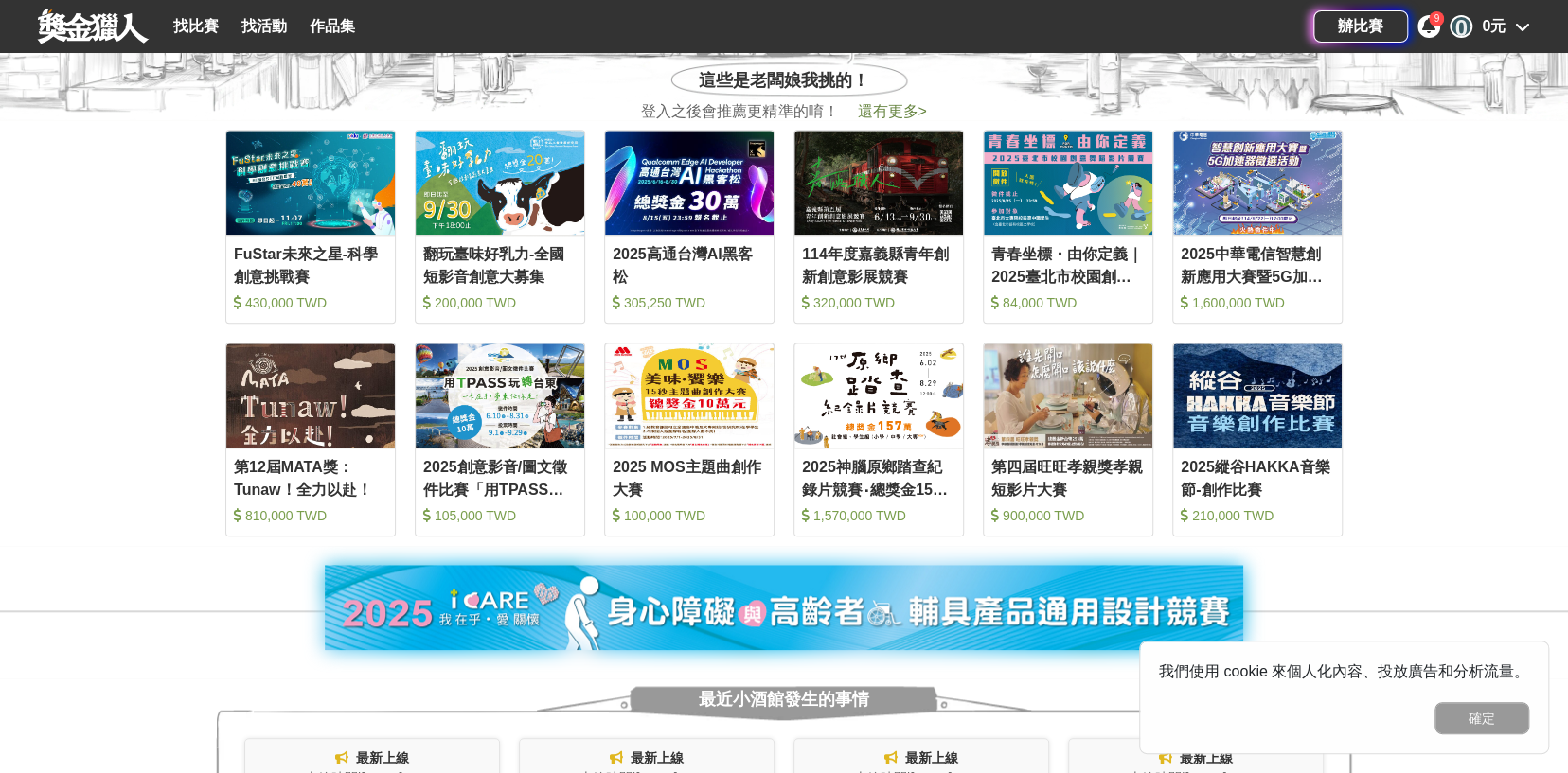
scroll to position [663, 0]
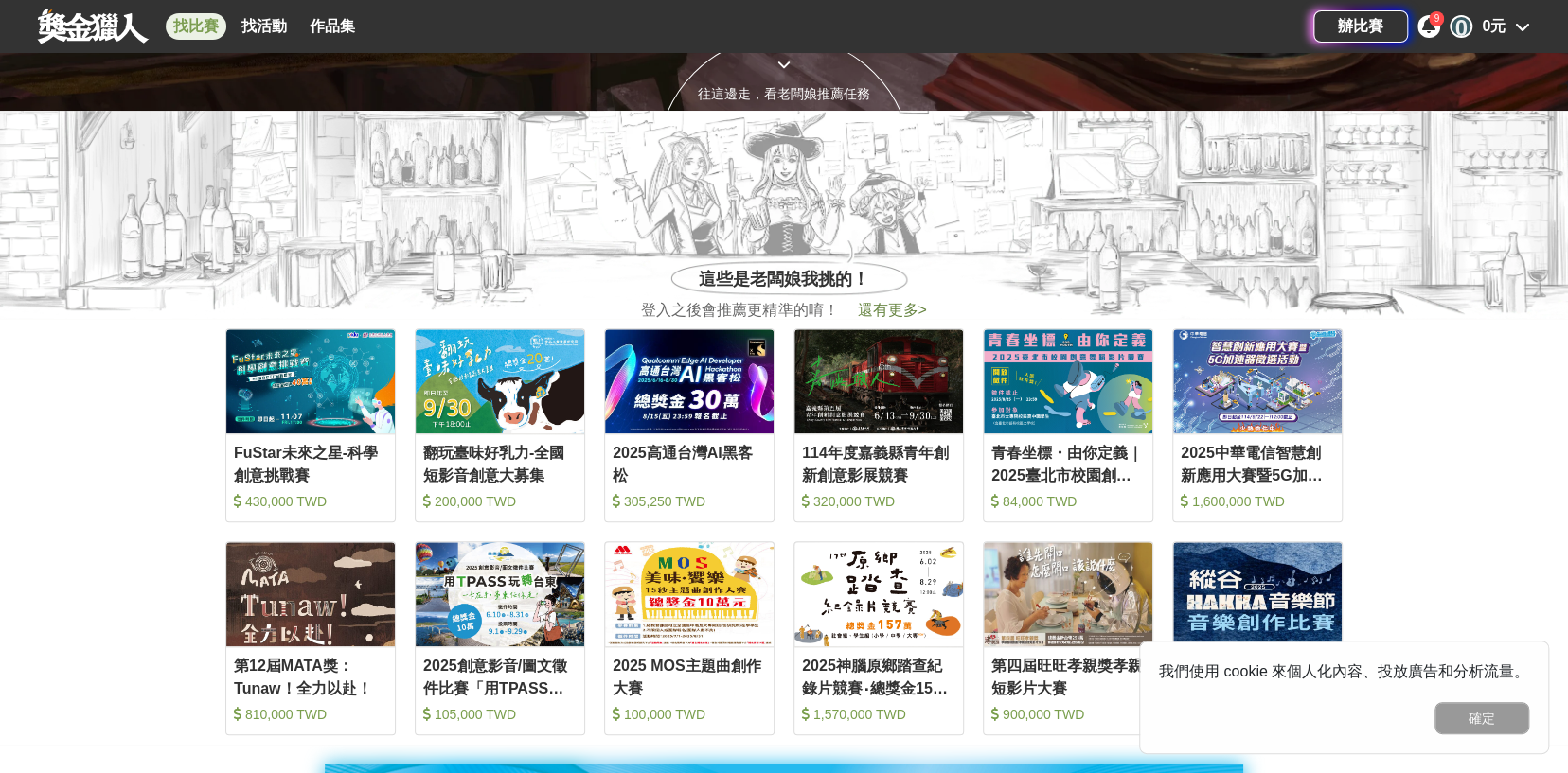
click at [213, 27] on link "找比賽" at bounding box center [195, 26] width 60 height 27
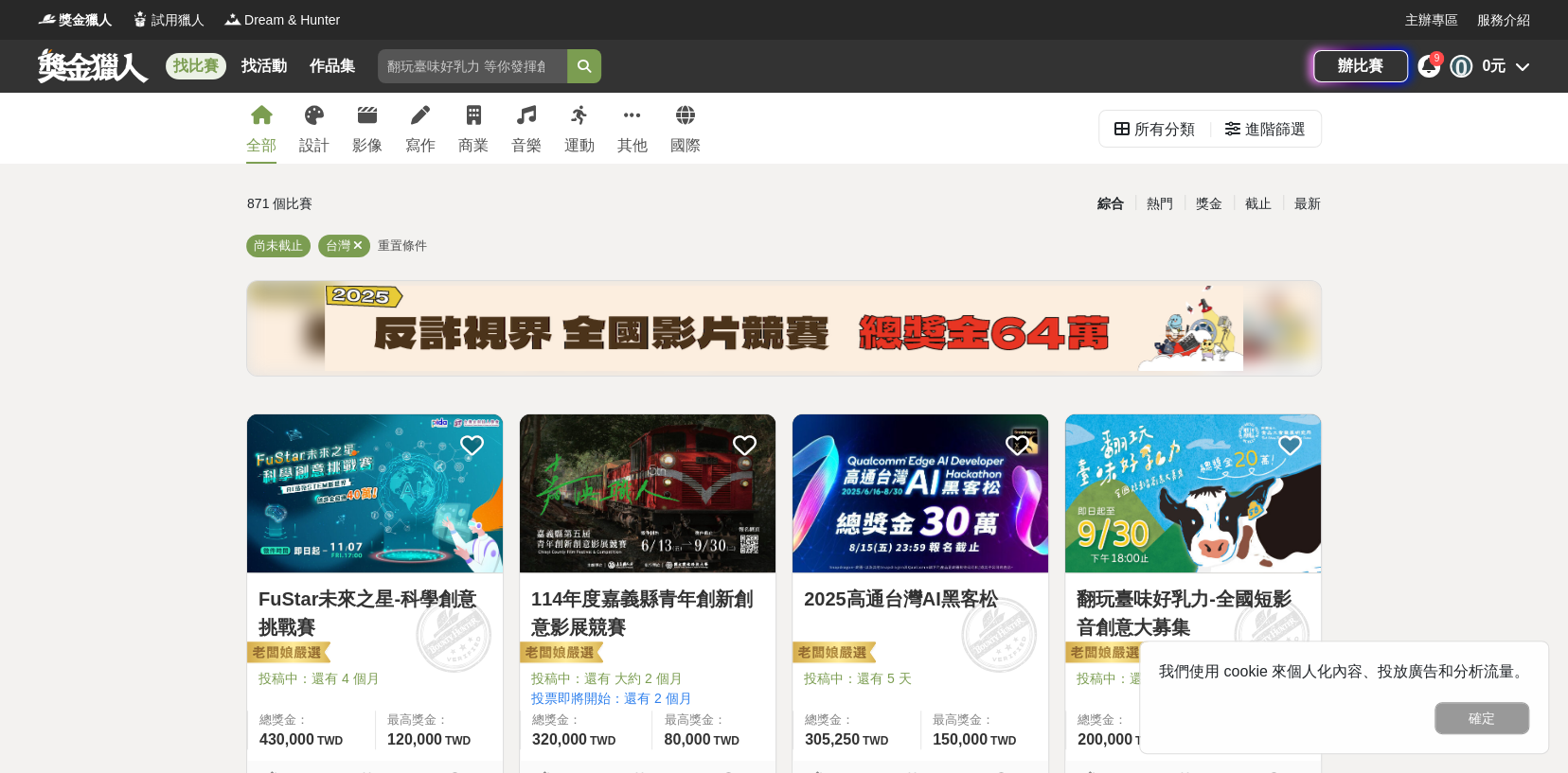
click at [334, 122] on div "全部 設計 影像 寫作 商業 音樂 運動 其他 國際" at bounding box center [473, 128] width 477 height 71
click at [302, 123] on link "設計" at bounding box center [314, 128] width 31 height 71
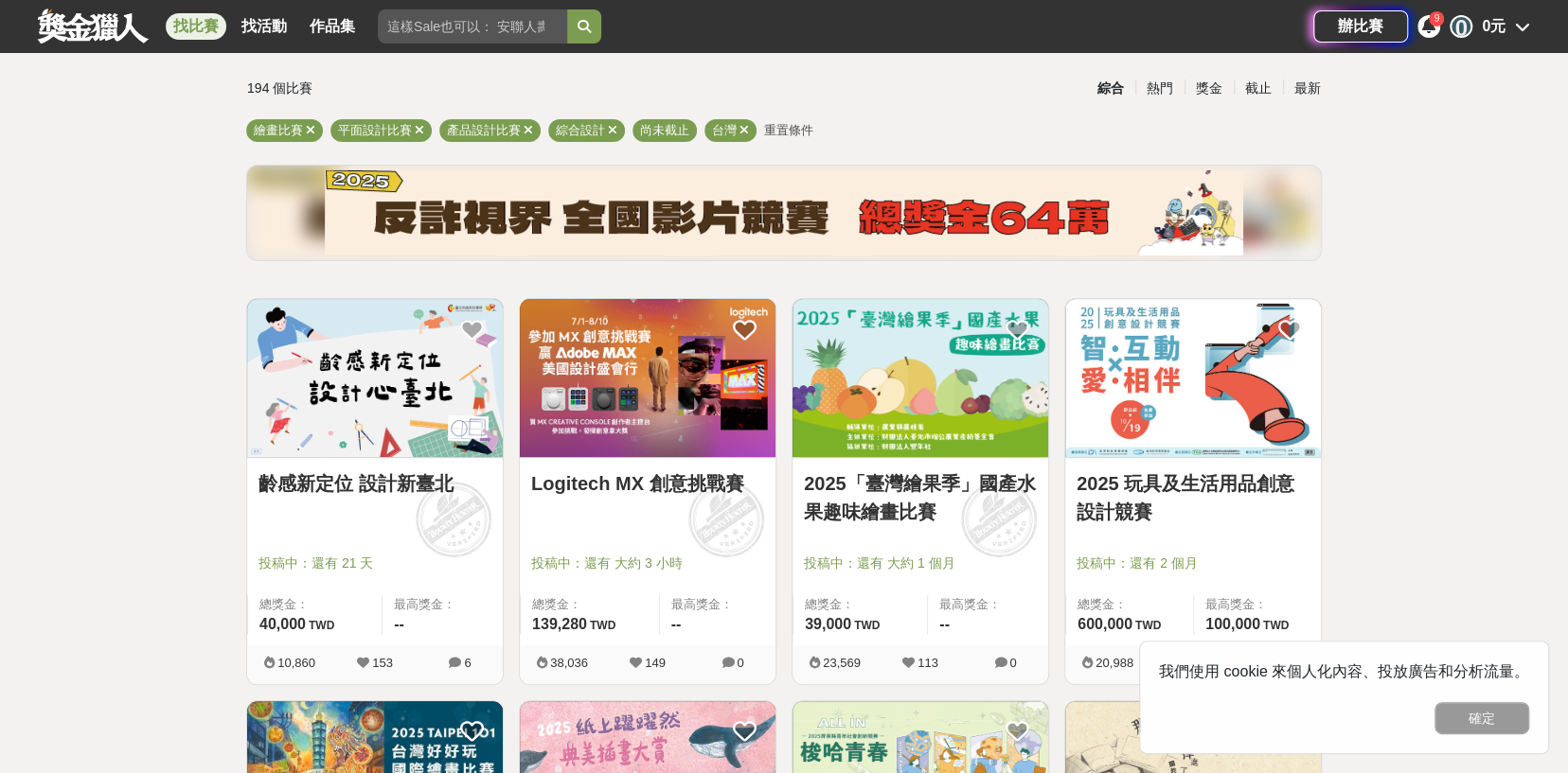
scroll to position [95, 0]
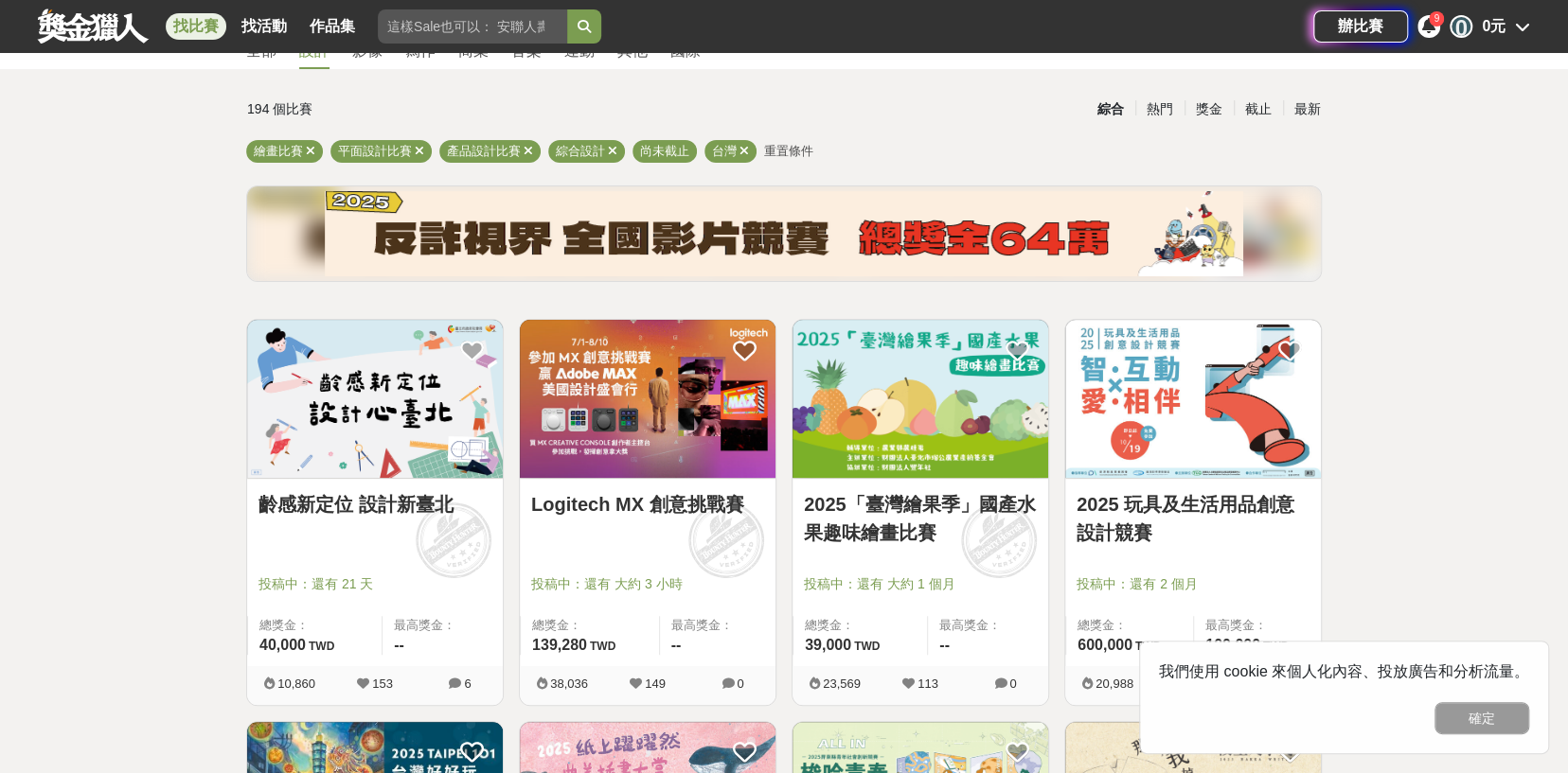
click at [885, 511] on link "2025「臺灣繪果季」國產水果趣味繪畫比賽" at bounding box center [920, 519] width 233 height 57
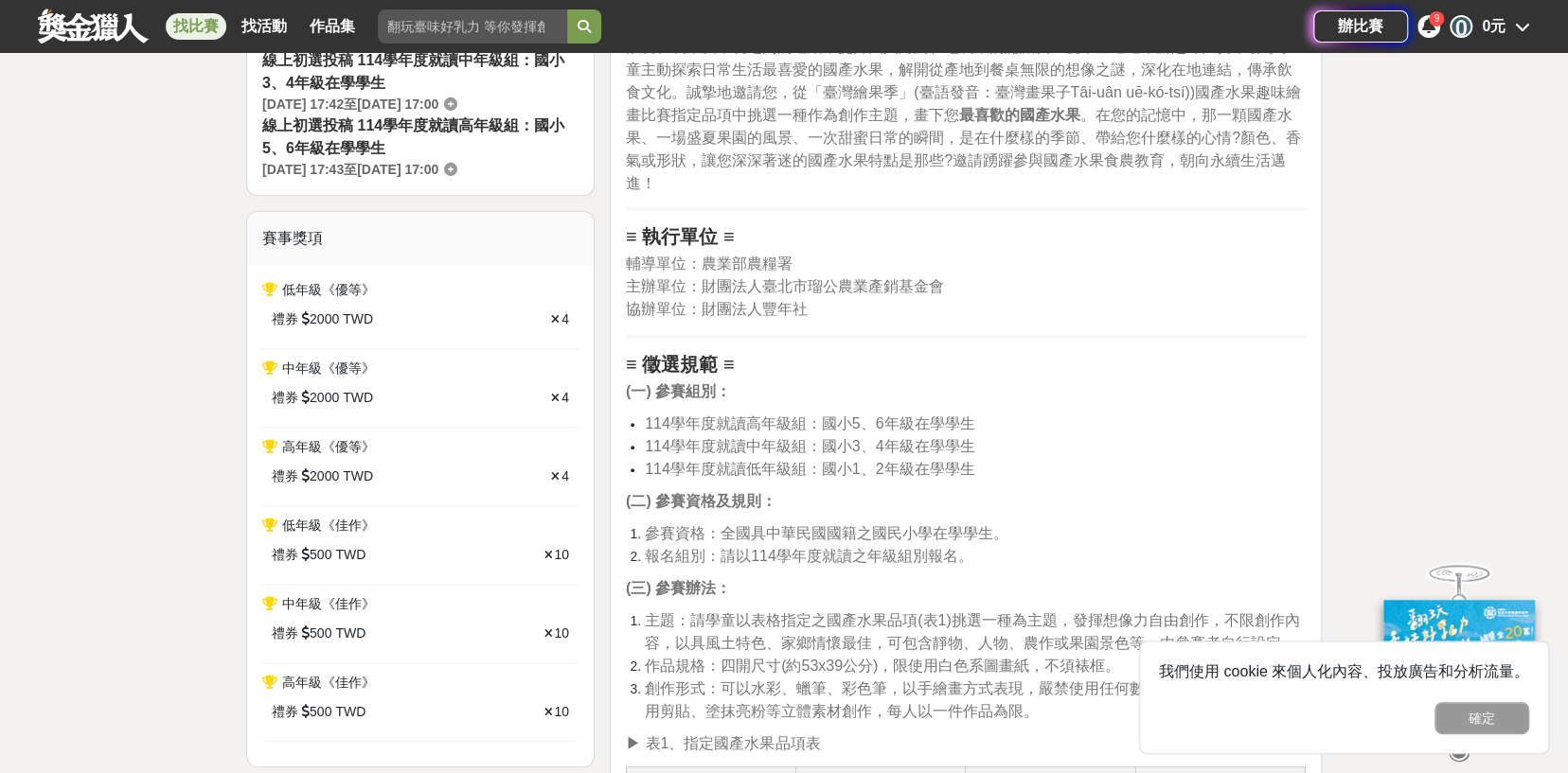
scroll to position [663, 0]
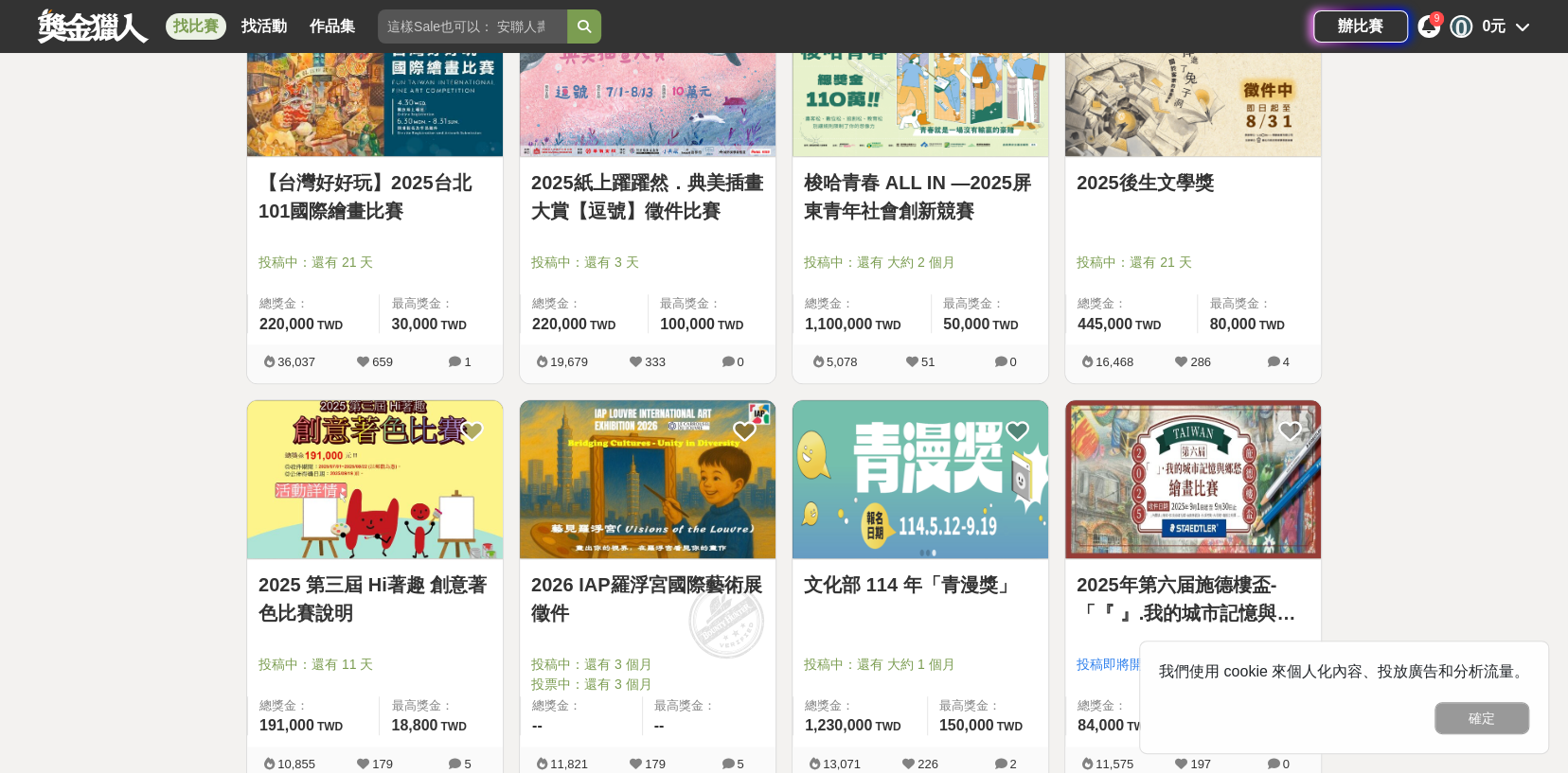
scroll to position [852, 0]
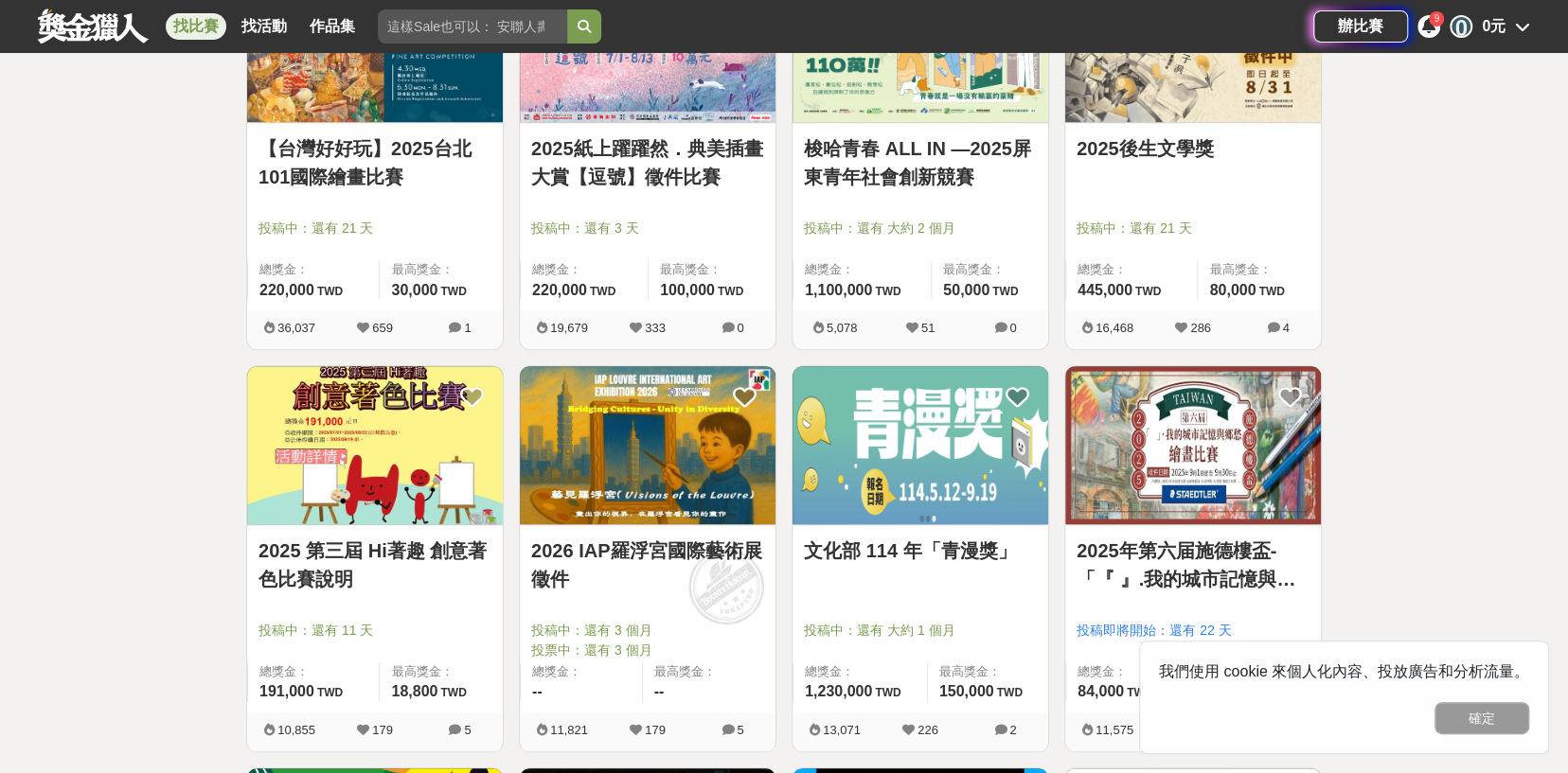
click at [671, 558] on link "2026 IAP羅浮宮國際藝術展徵件" at bounding box center [648, 565] width 233 height 57
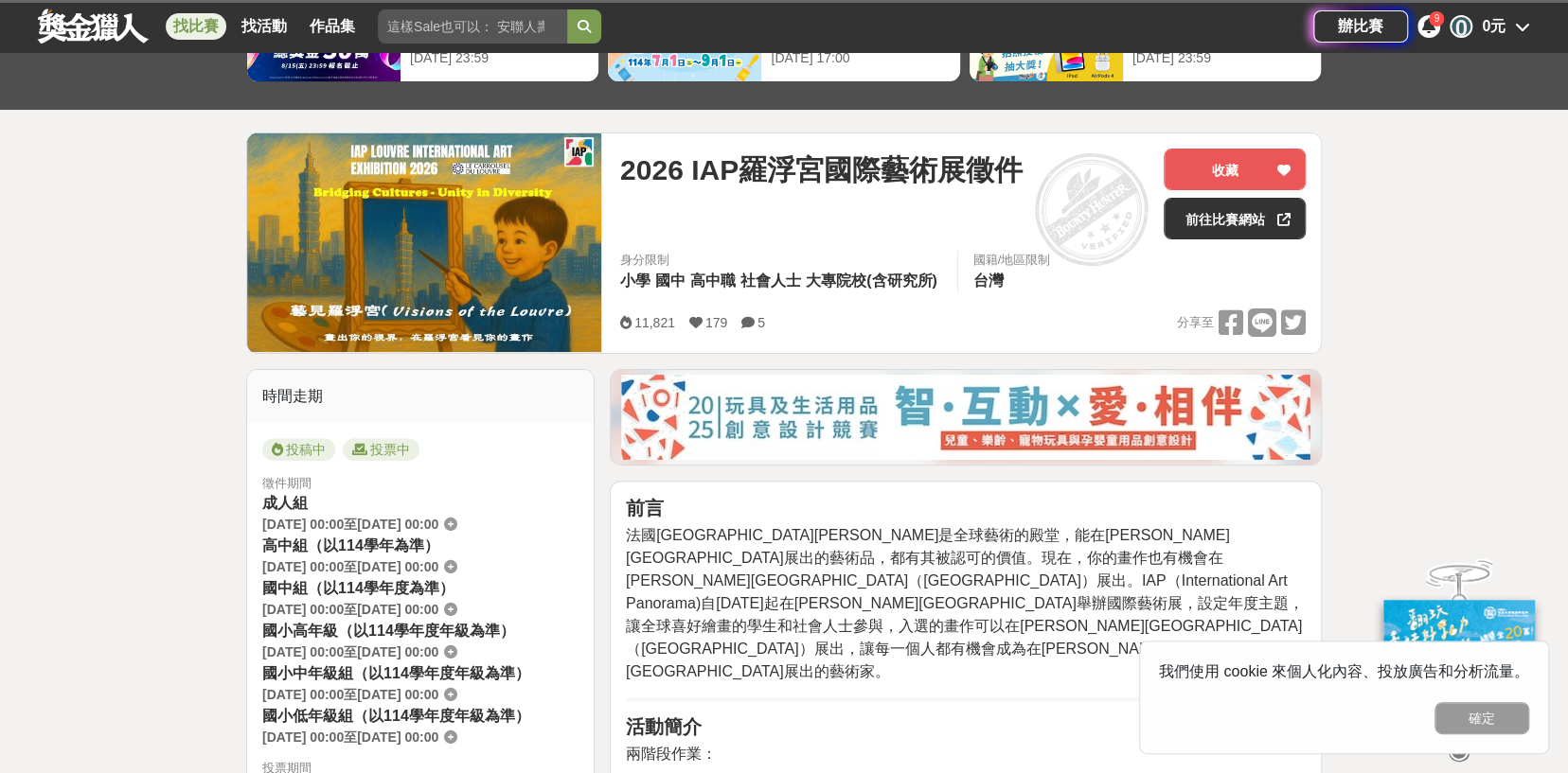
scroll to position [284, 0]
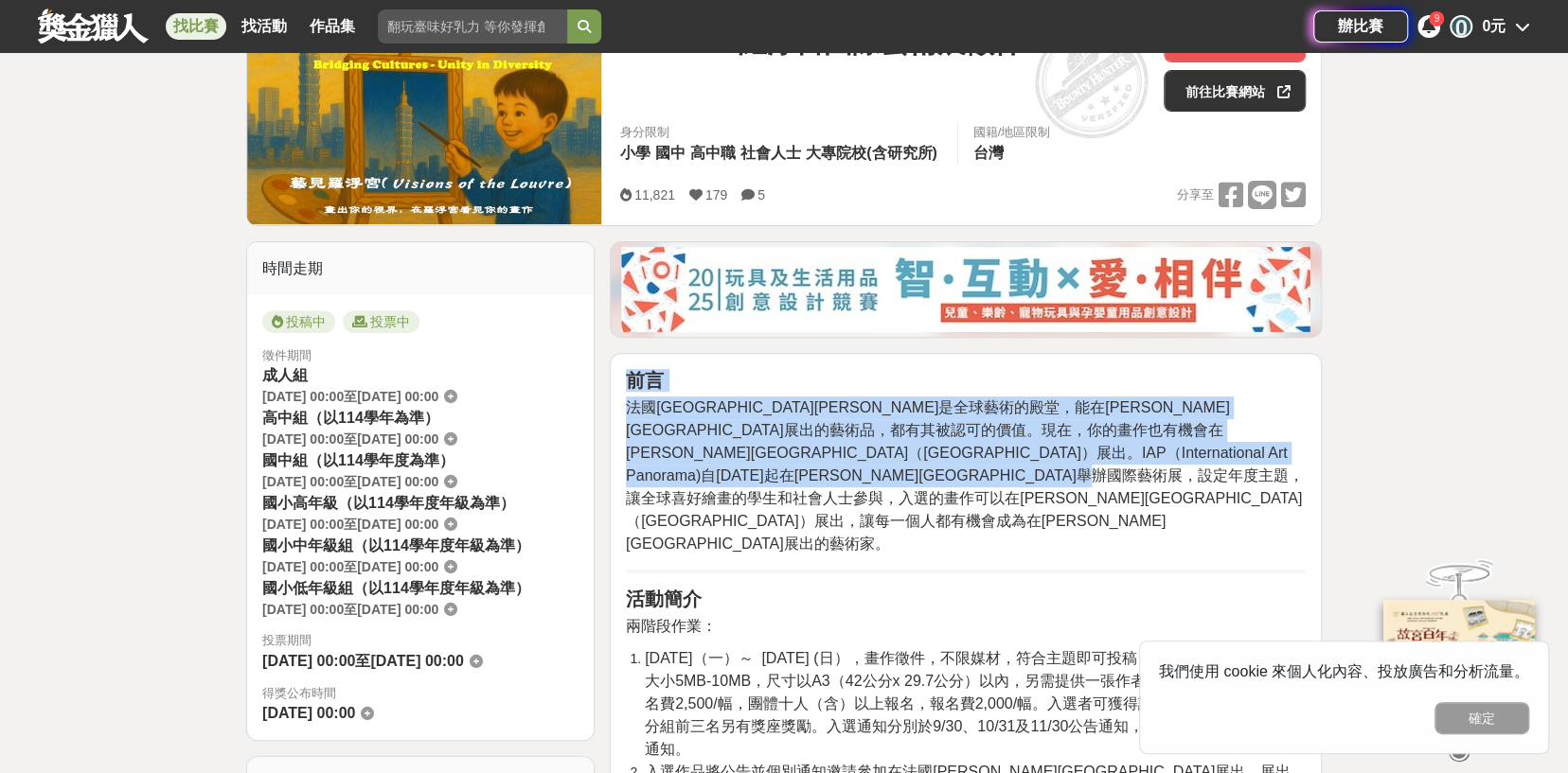
drag, startPoint x: 634, startPoint y: 377, endPoint x: 1218, endPoint y: 491, distance: 595.0
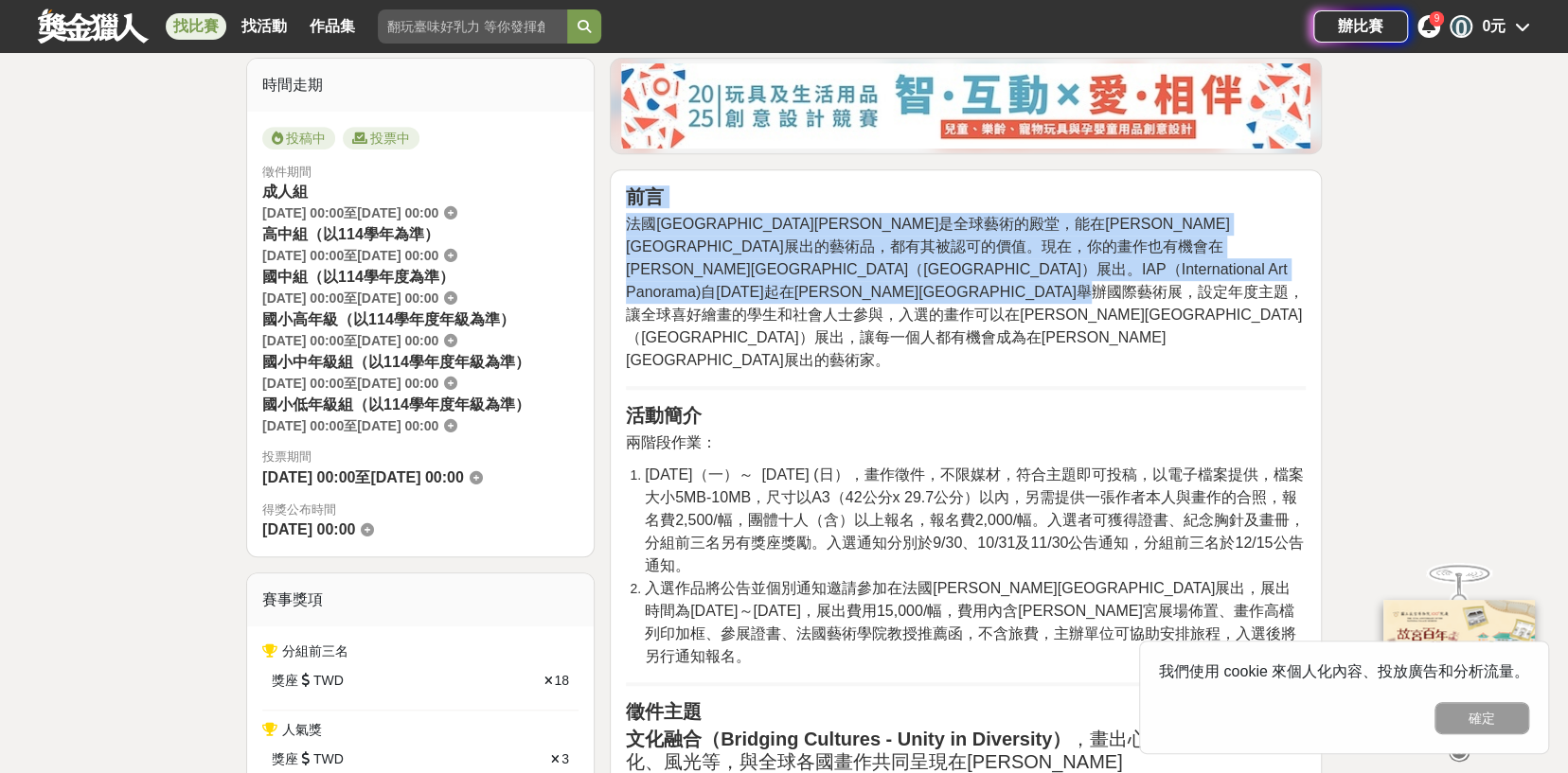
scroll to position [473, 0]
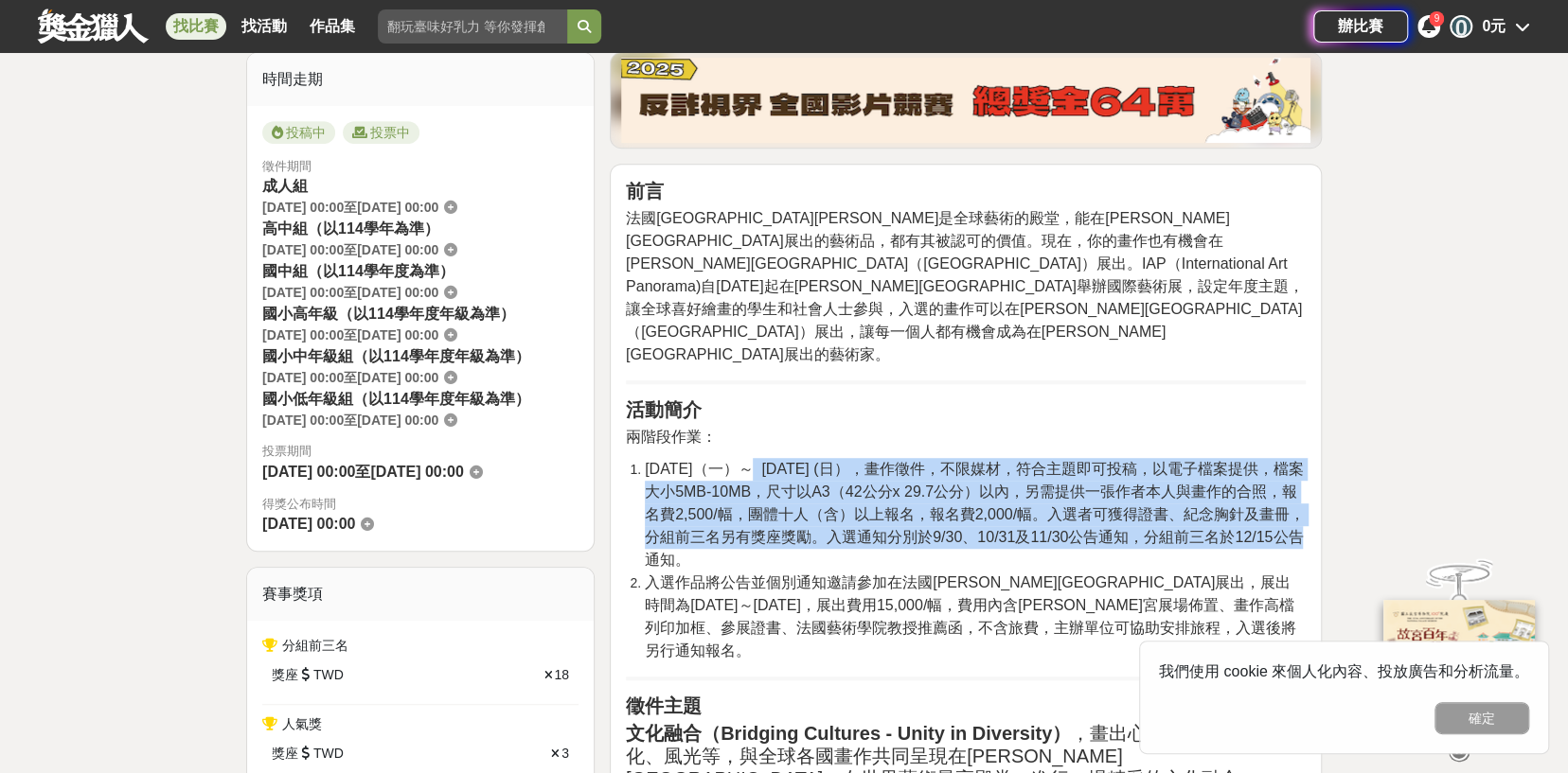
drag, startPoint x: 722, startPoint y: 423, endPoint x: 1298, endPoint y: 498, distance: 580.9
click at [1298, 498] on span "[DATE]（一）～ [DATE] (日），畫作徵件，不限媒材，符合主題即可投稿，以電子檔案提供，檔案大小5MB-10MB，尺寸以A3（42公分x 29.7公…" at bounding box center [974, 515] width 660 height 107
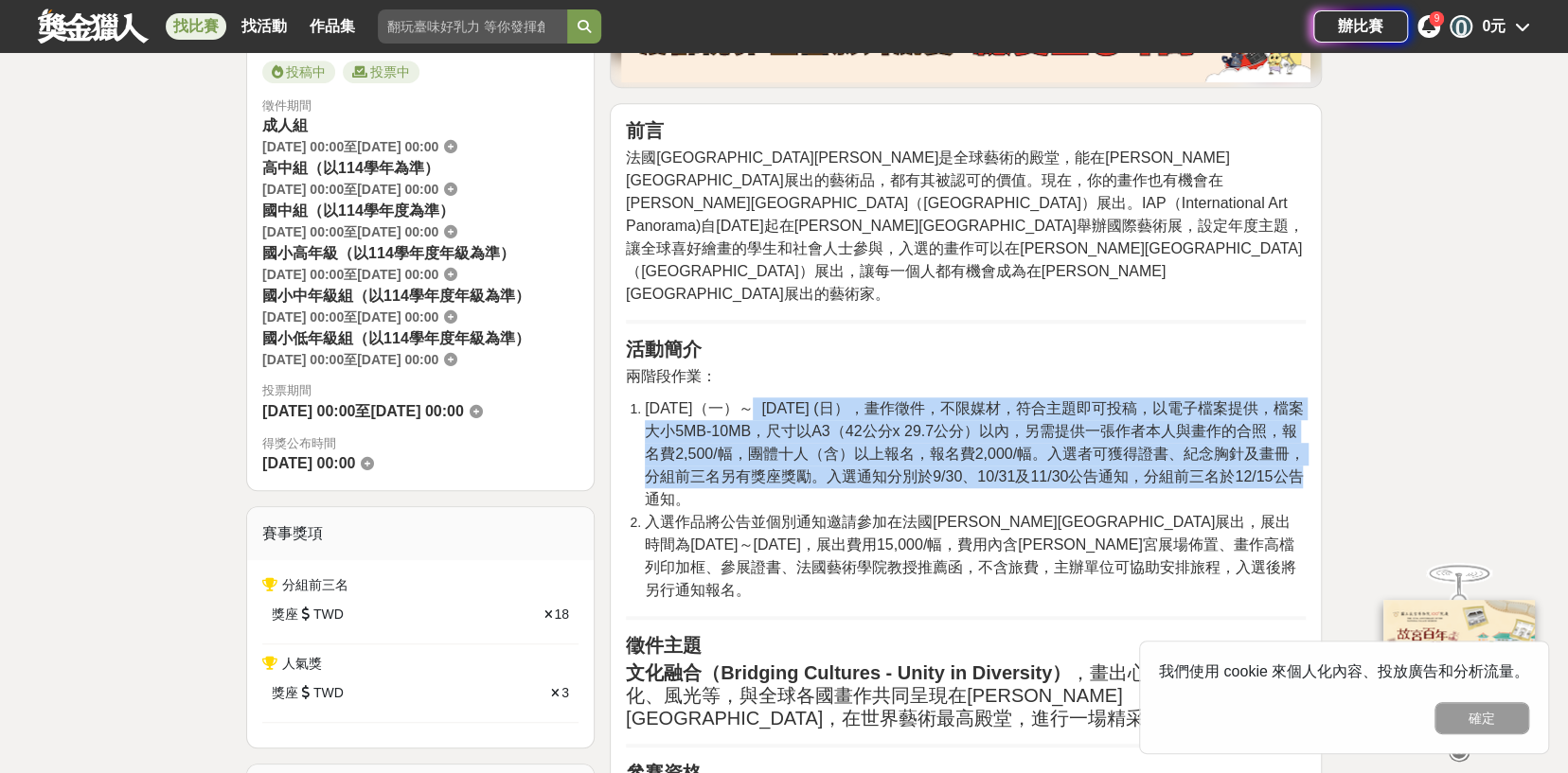
scroll to position [568, 0]
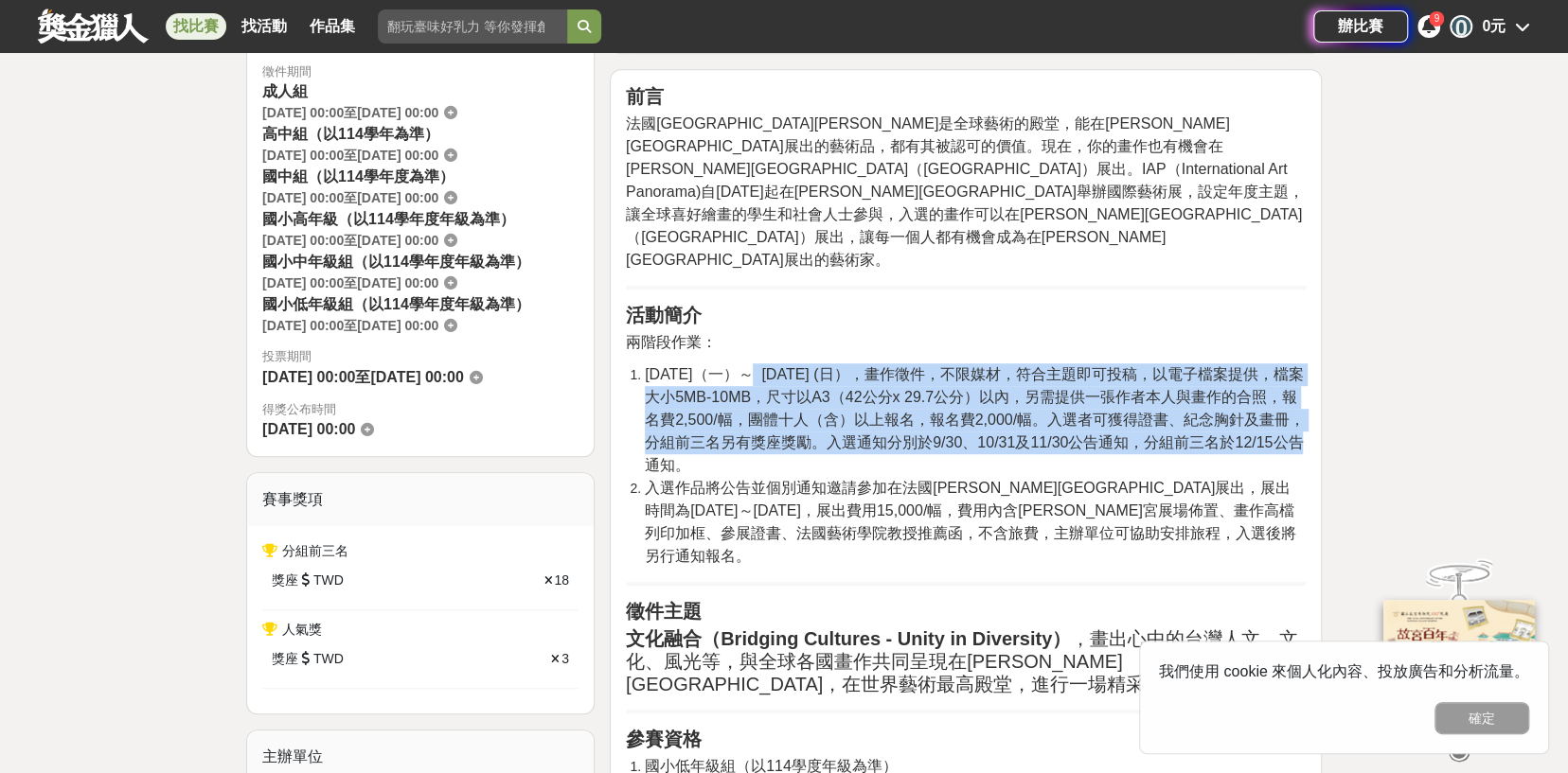
click at [1059, 396] on span "[DATE]（一）～ [DATE] (日），畫作徵件，不限媒材，符合主題即可投稿，以電子檔案提供，檔案大小5MB-10MB，尺寸以A3（42公分x 29.7公…" at bounding box center [974, 420] width 660 height 107
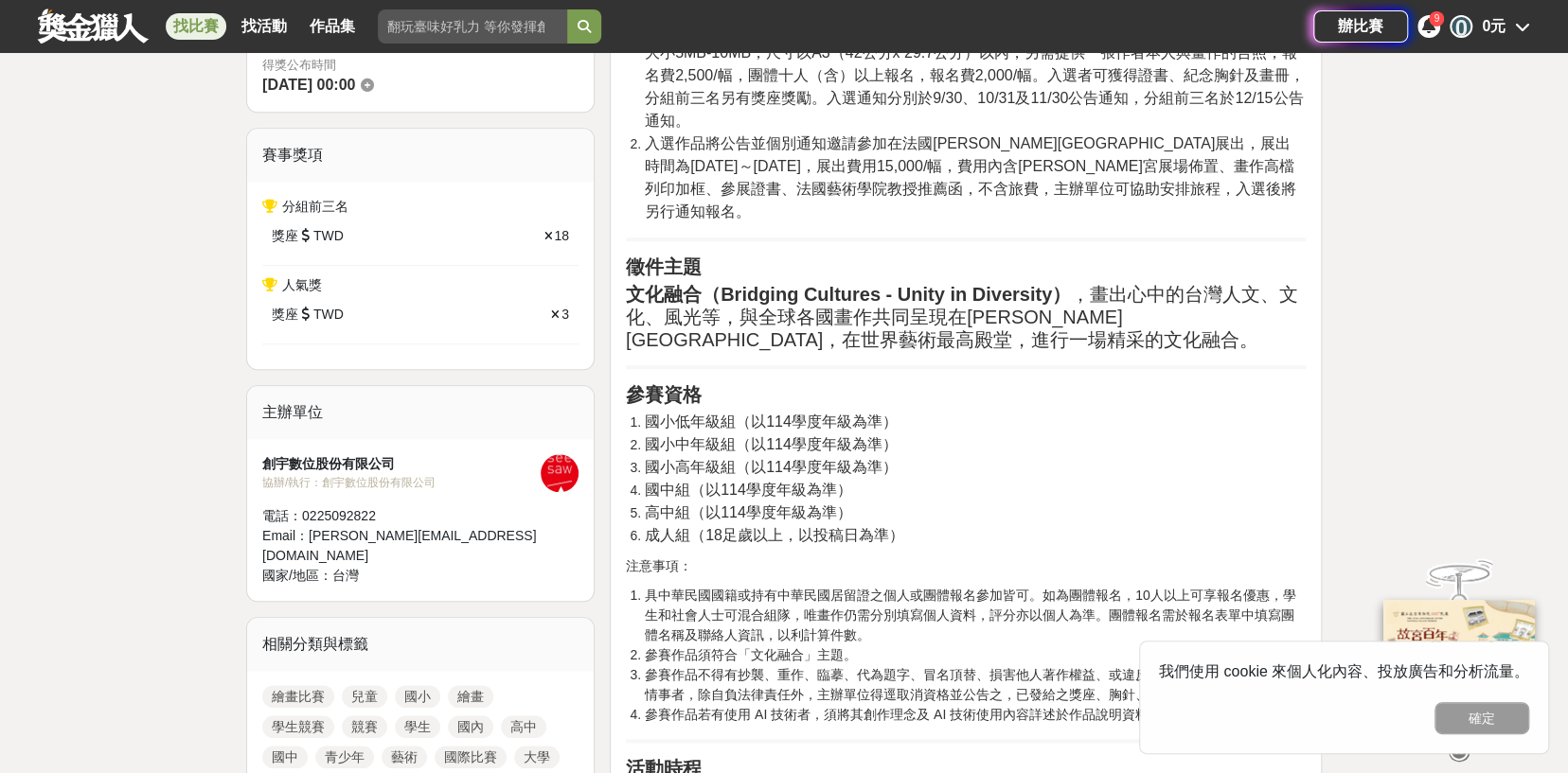
scroll to position [947, 0]
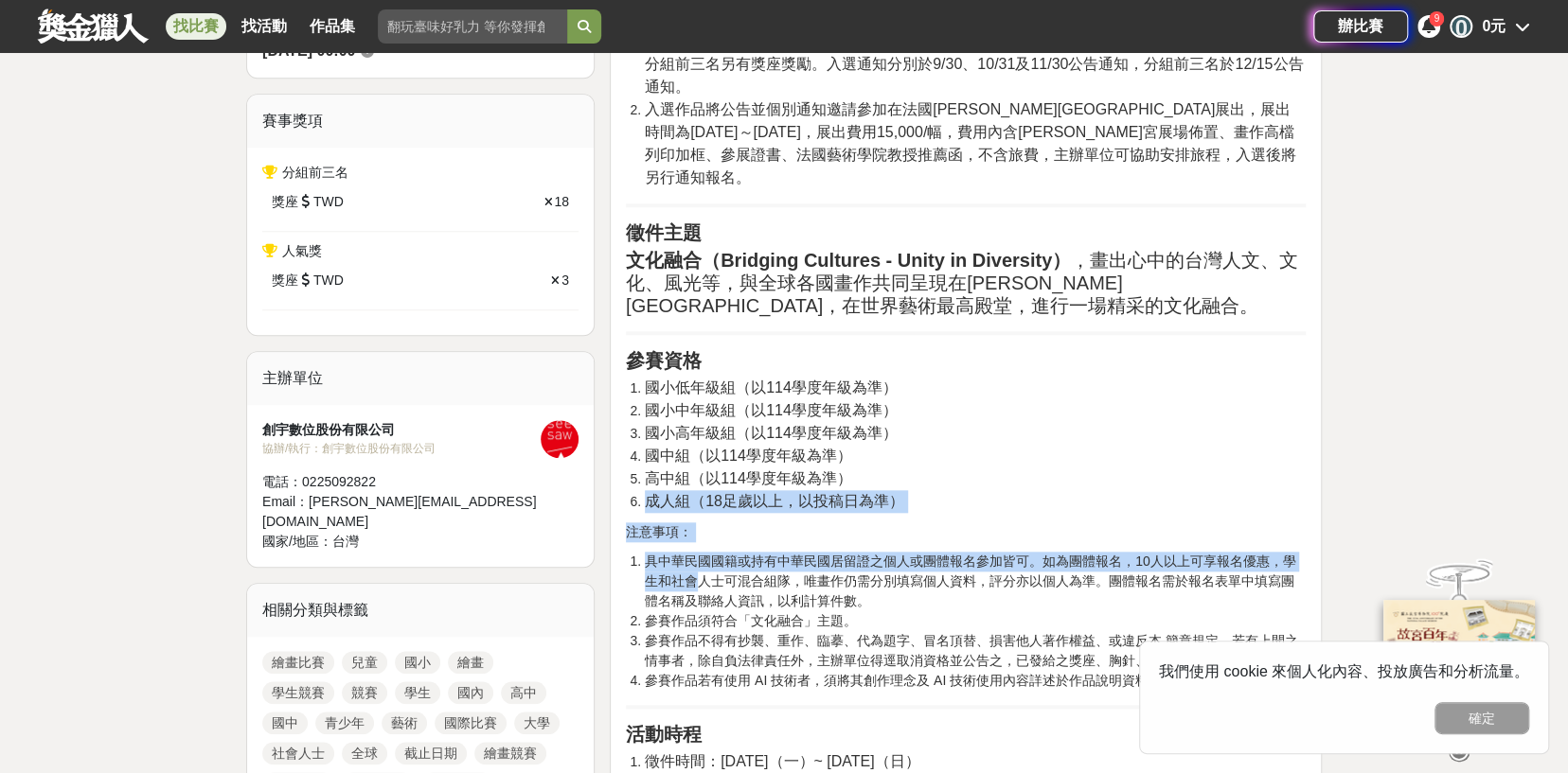
drag, startPoint x: 643, startPoint y: 438, endPoint x: 693, endPoint y: 511, distance: 88.5
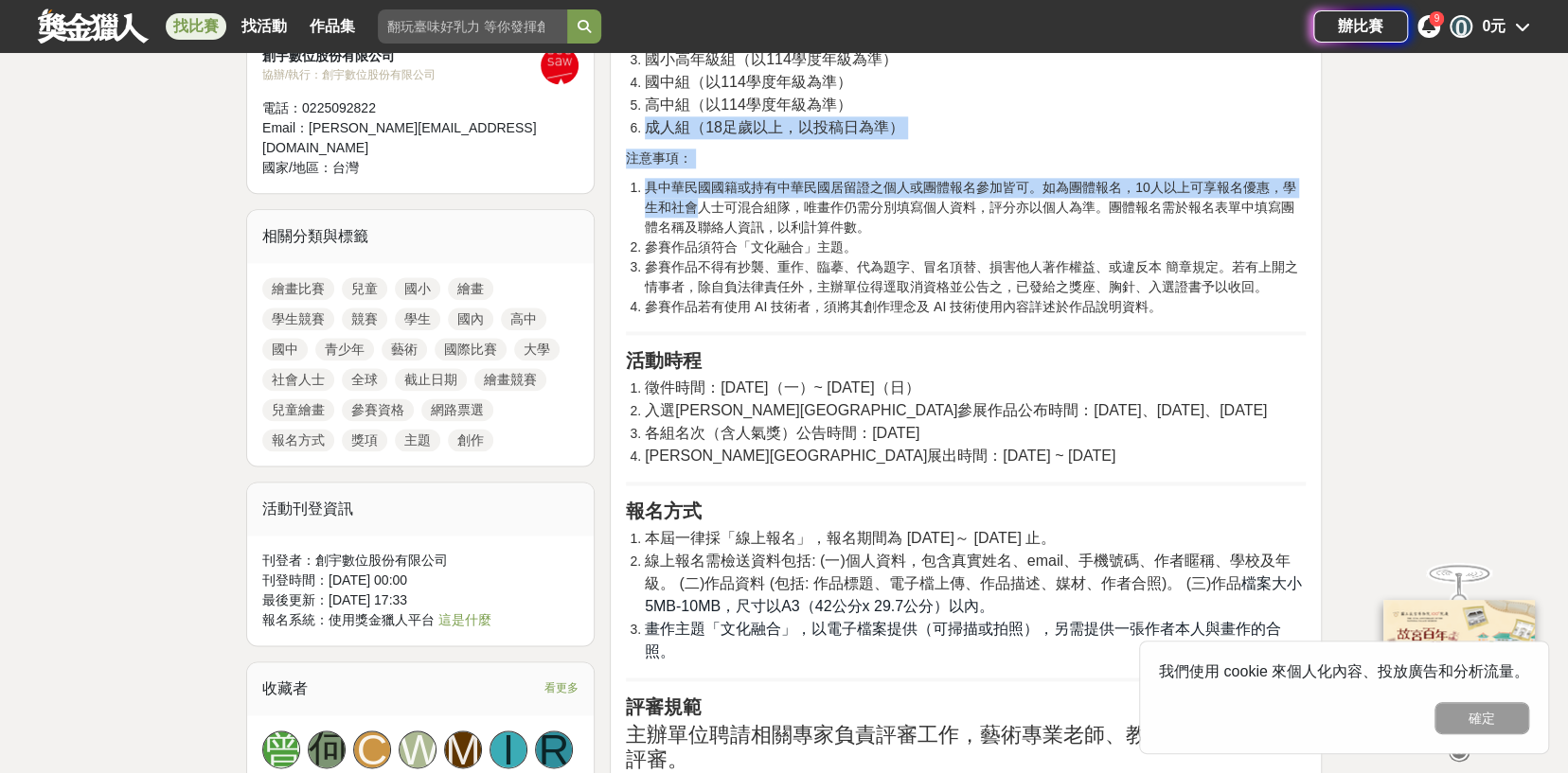
scroll to position [1325, 0]
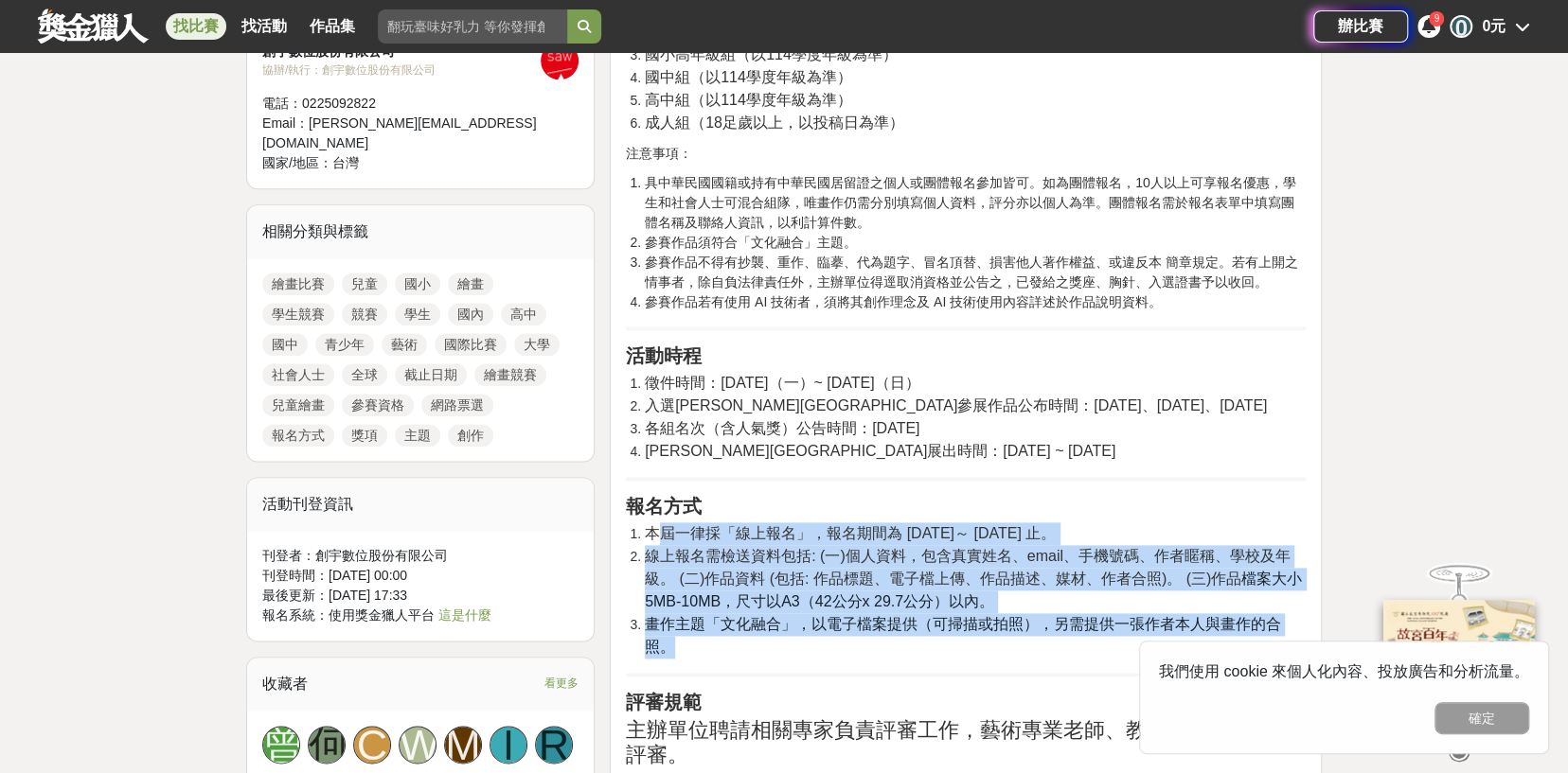
drag, startPoint x: 655, startPoint y: 467, endPoint x: 1331, endPoint y: 555, distance: 681.7
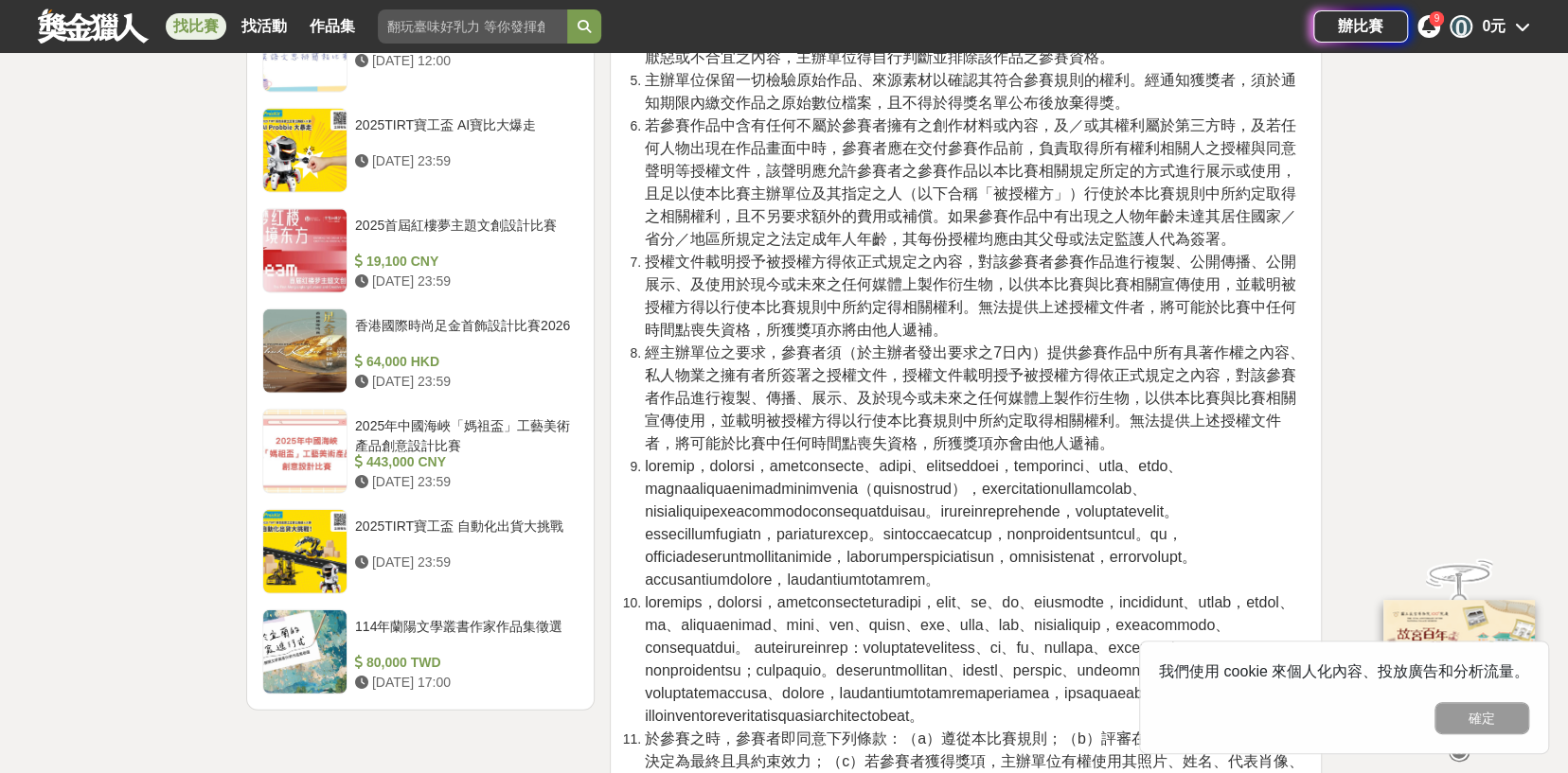
scroll to position [2462, 0]
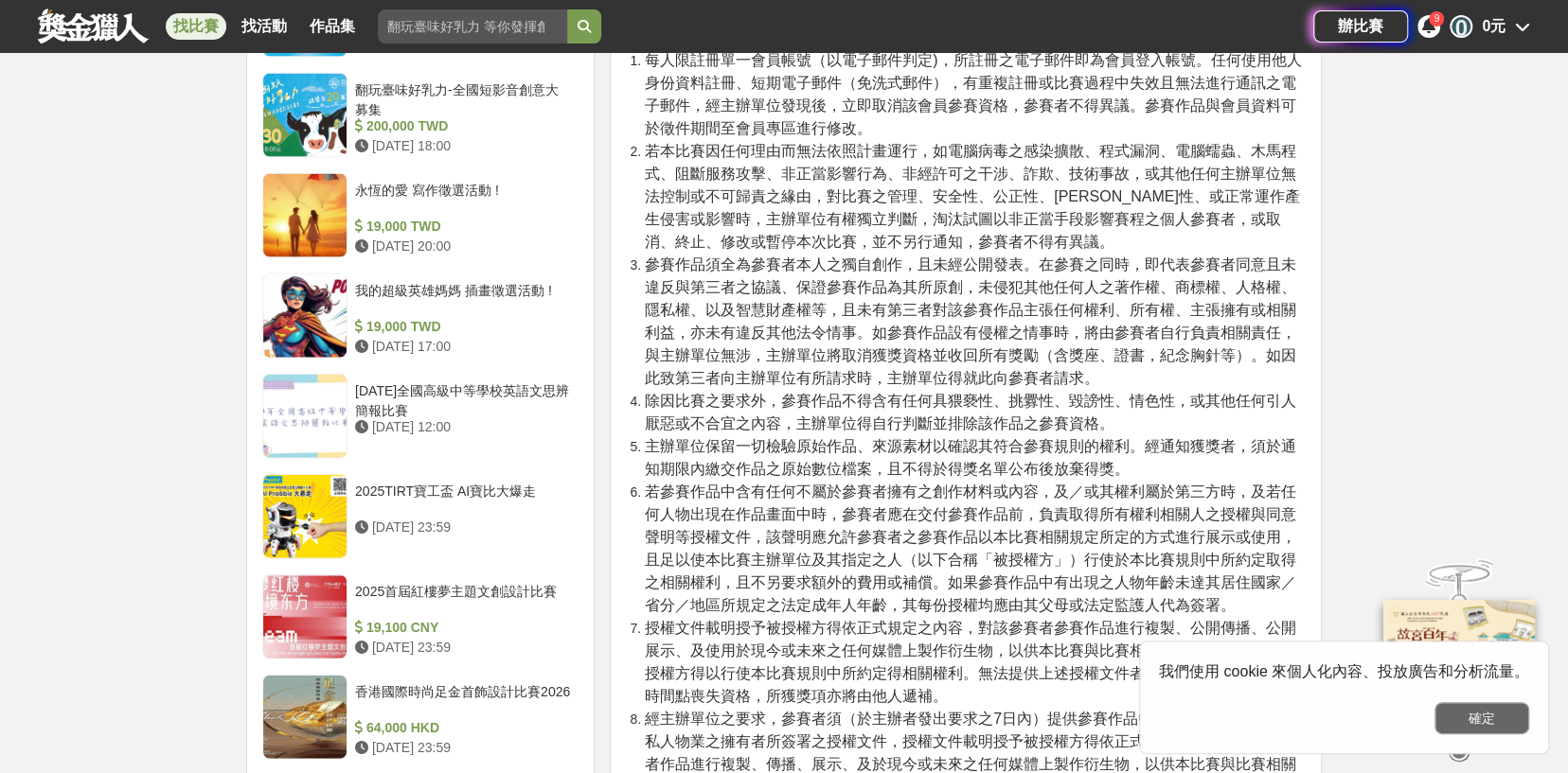
click at [1483, 705] on button "確定" at bounding box center [1482, 718] width 95 height 33
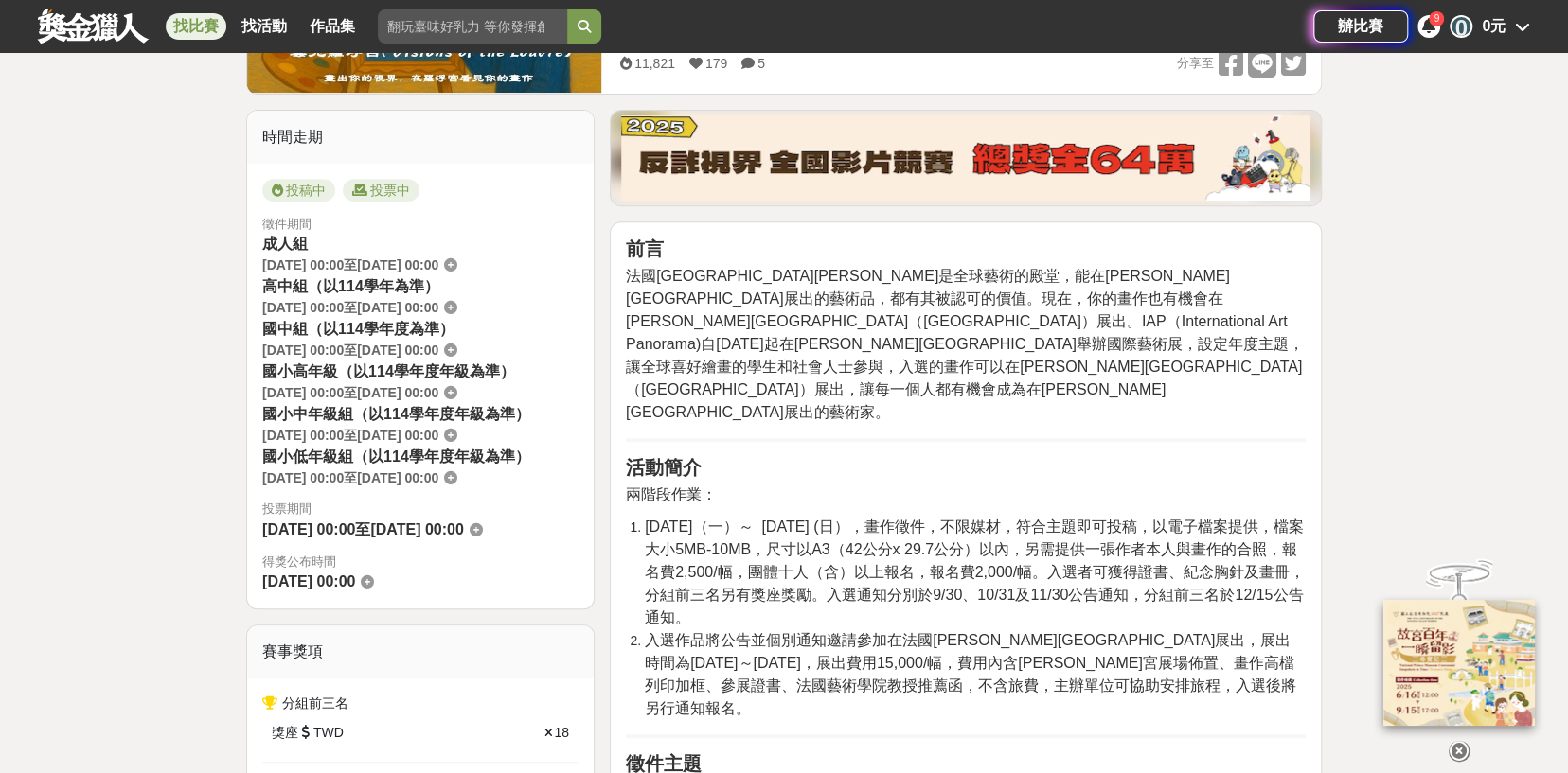
scroll to position [95, 0]
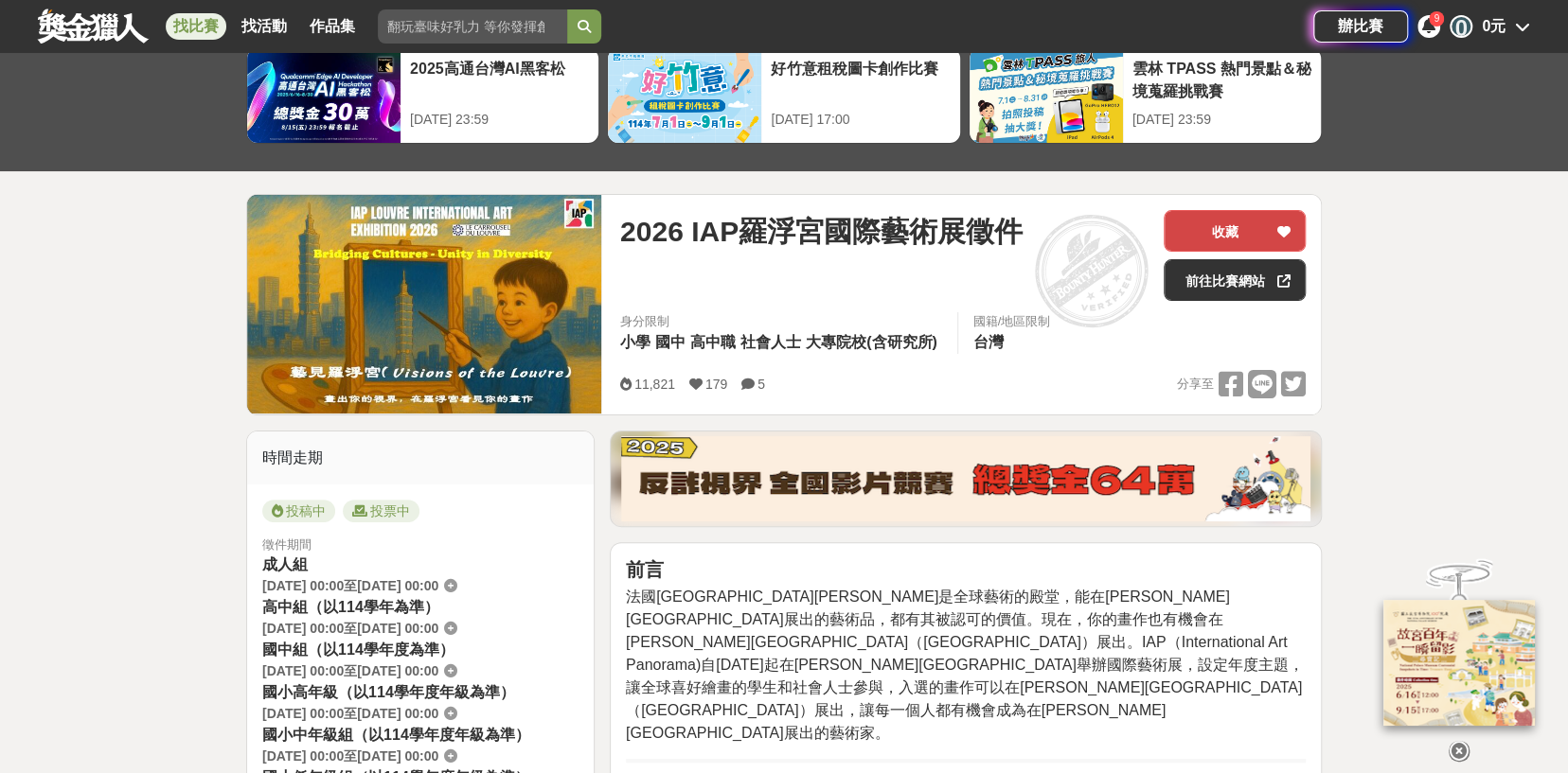
click at [1260, 221] on button "收藏" at bounding box center [1235, 231] width 142 height 41
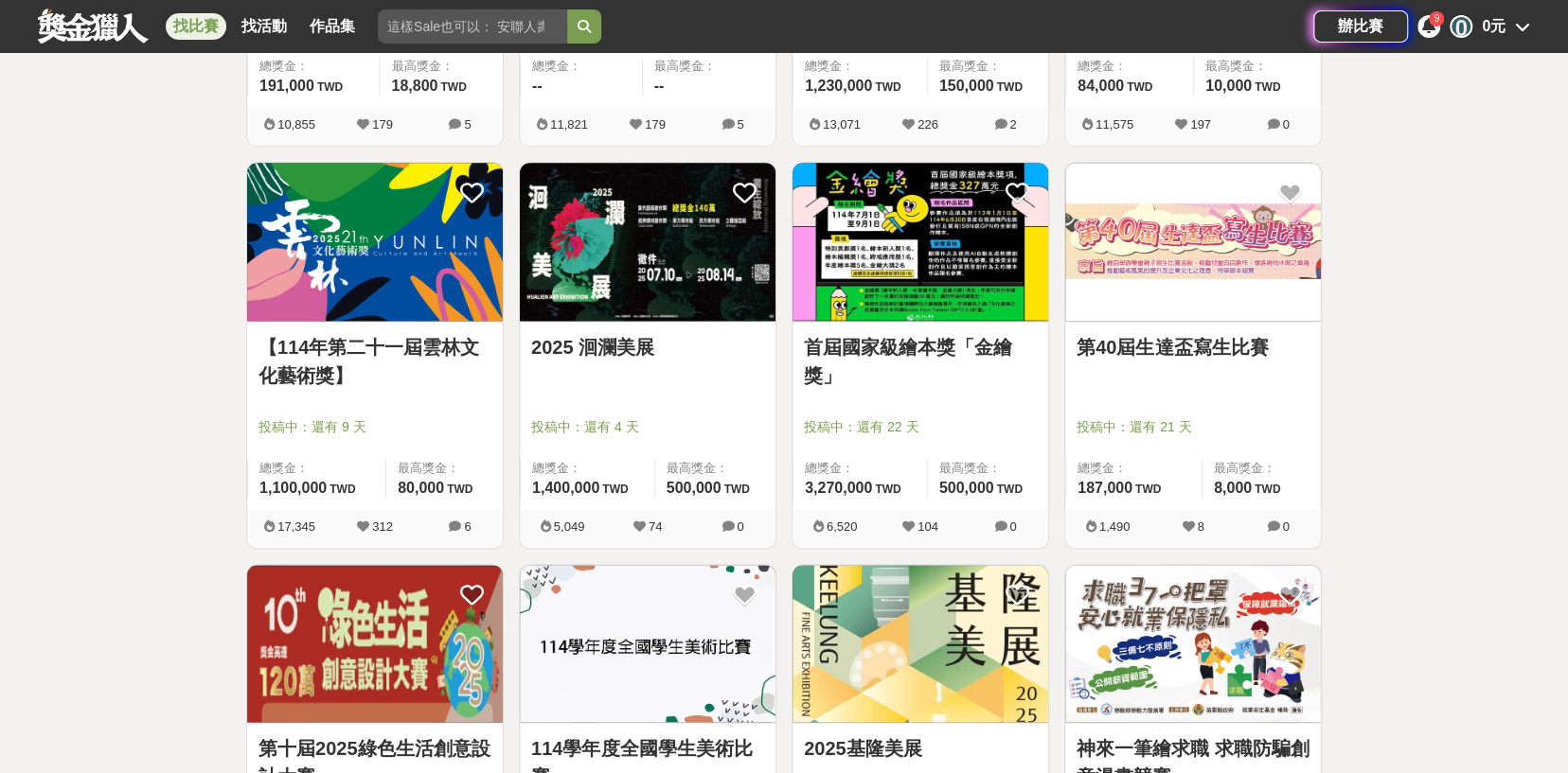
scroll to position [1704, 0]
